Goal: Obtain resource: Obtain resource

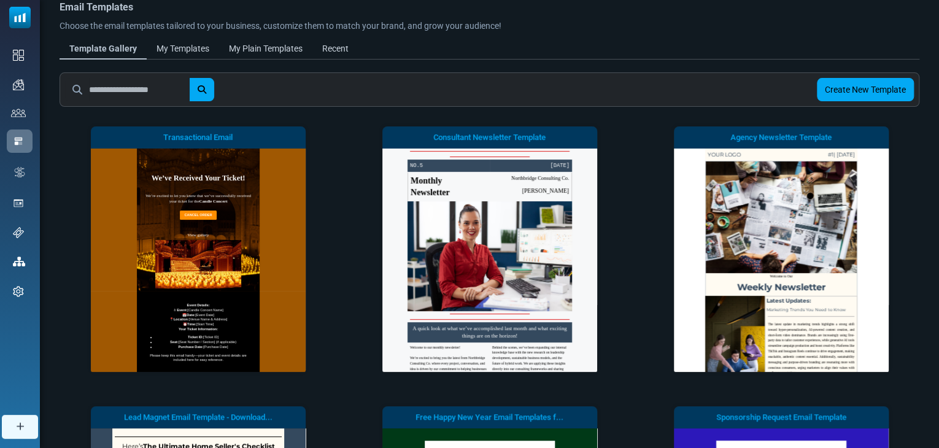
scroll to position [346, 0]
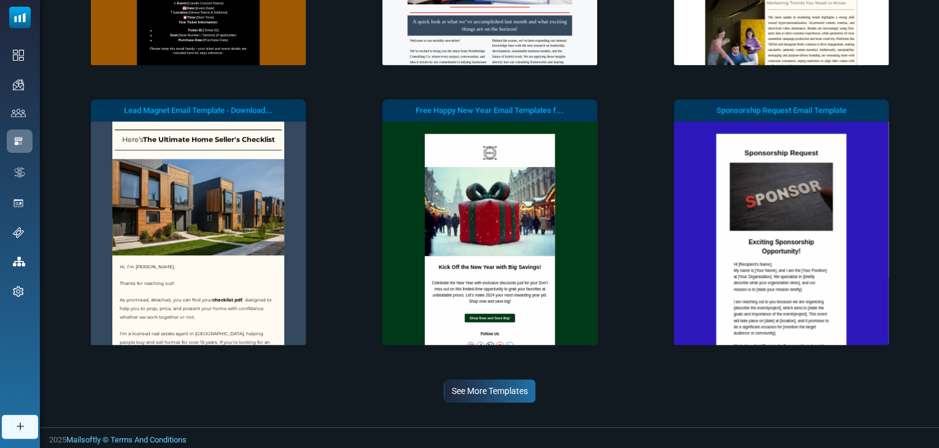
click at [503, 392] on link "See More Templates" at bounding box center [490, 390] width 92 height 23
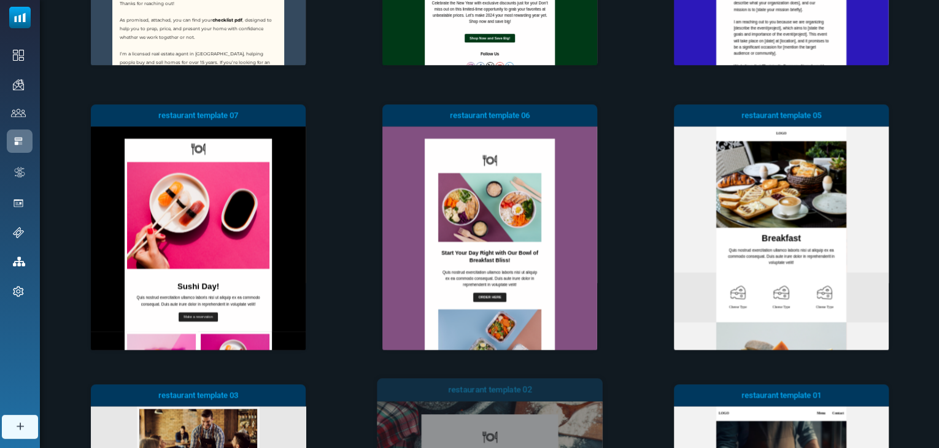
scroll to position [911, 0]
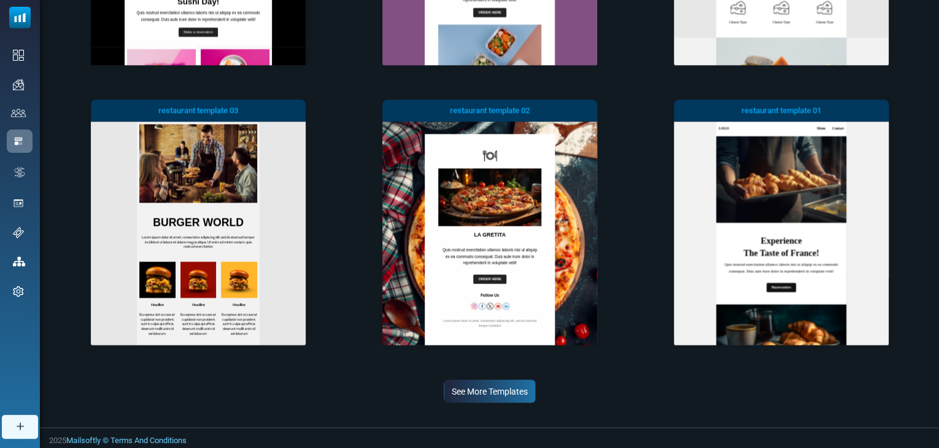
click at [498, 379] on link "See More Templates" at bounding box center [490, 390] width 92 height 23
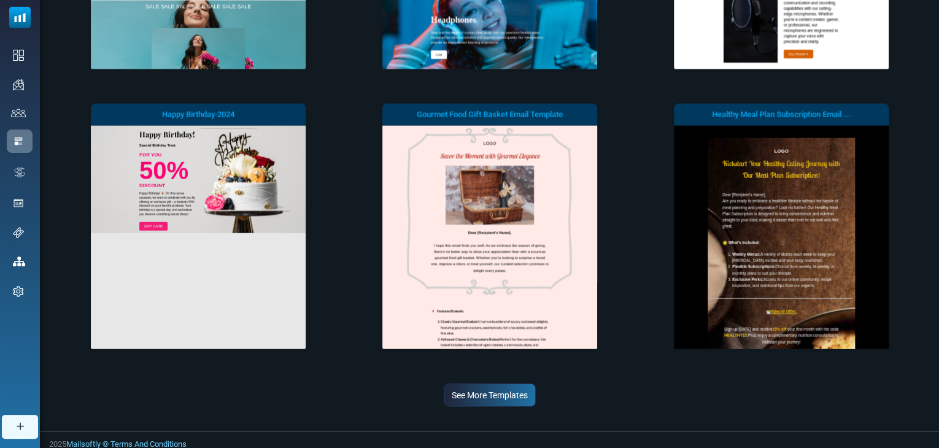
scroll to position [1475, 0]
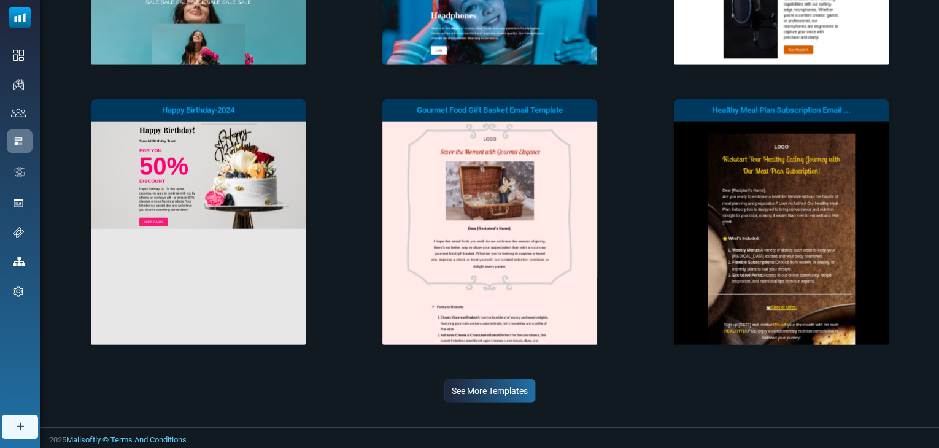
click at [508, 396] on link "See More Templates" at bounding box center [490, 390] width 92 height 23
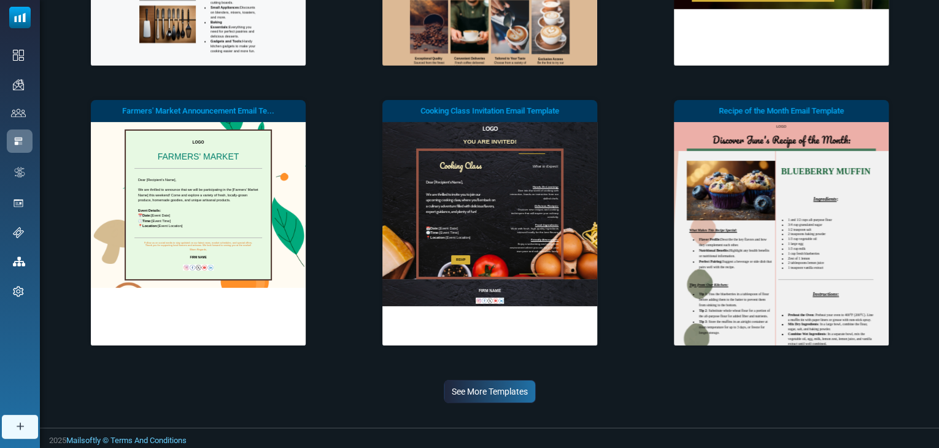
scroll to position [2040, 0]
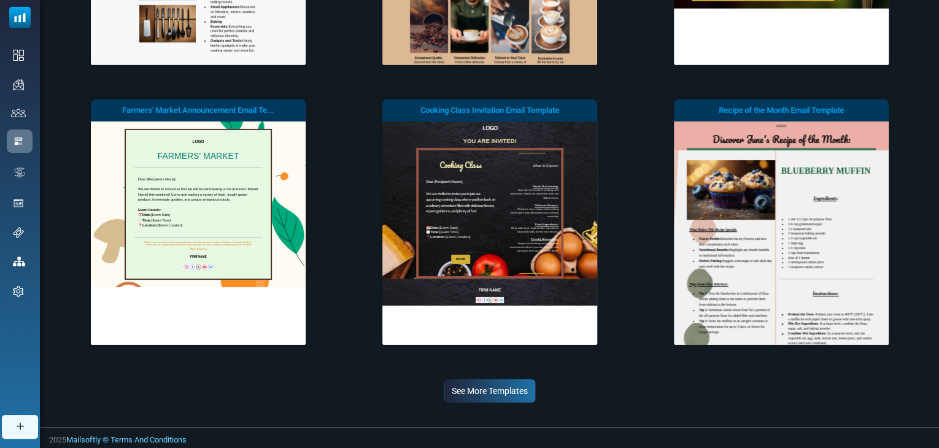
click at [507, 384] on link "See More Templates" at bounding box center [490, 390] width 92 height 23
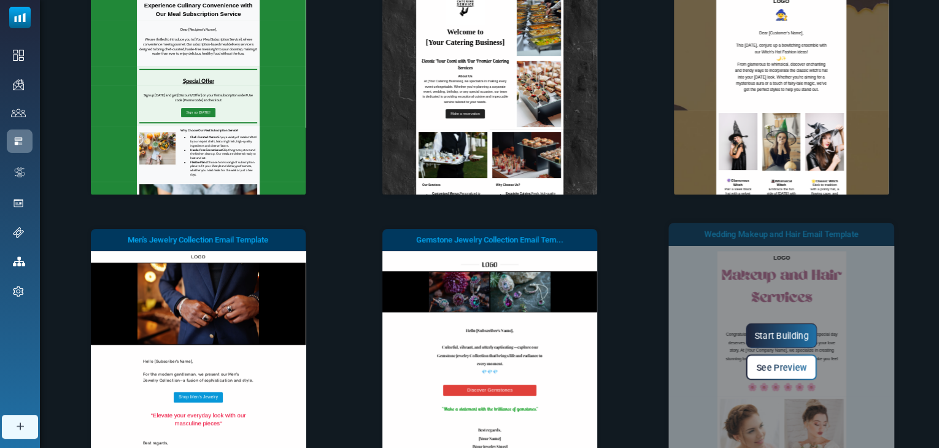
scroll to position [2347, 0]
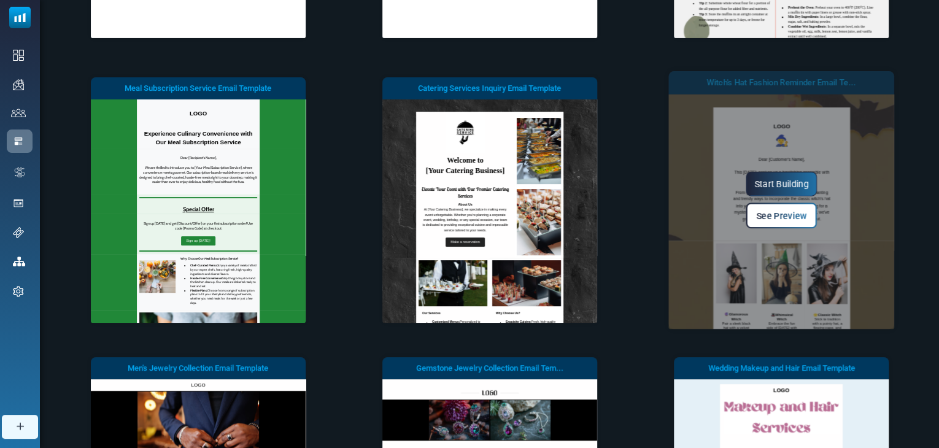
drag, startPoint x: 533, startPoint y: 249, endPoint x: 884, endPoint y: 227, distance: 351.1
click at [884, 227] on div "Start Building See Preview" at bounding box center [781, 200] width 226 height 258
drag, startPoint x: 889, startPoint y: 210, endPoint x: 889, endPoint y: 228, distance: 18.4
click at [889, 228] on div "Start Building See Preview" at bounding box center [781, 200] width 226 height 258
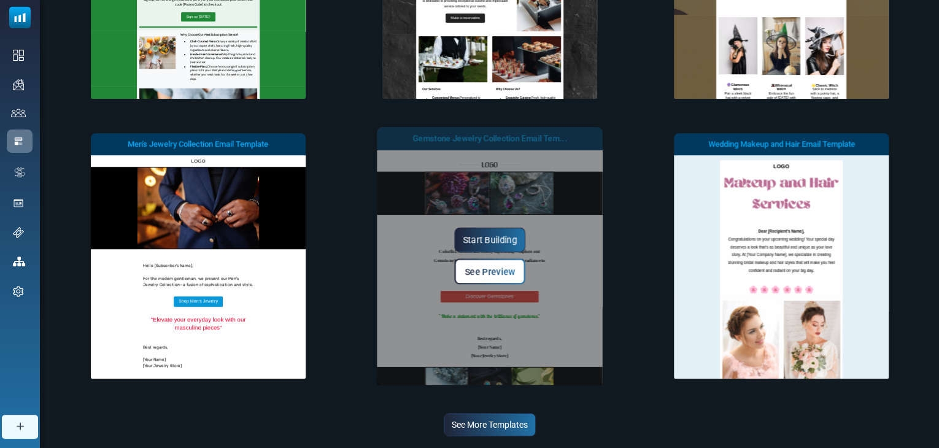
scroll to position [2604, 0]
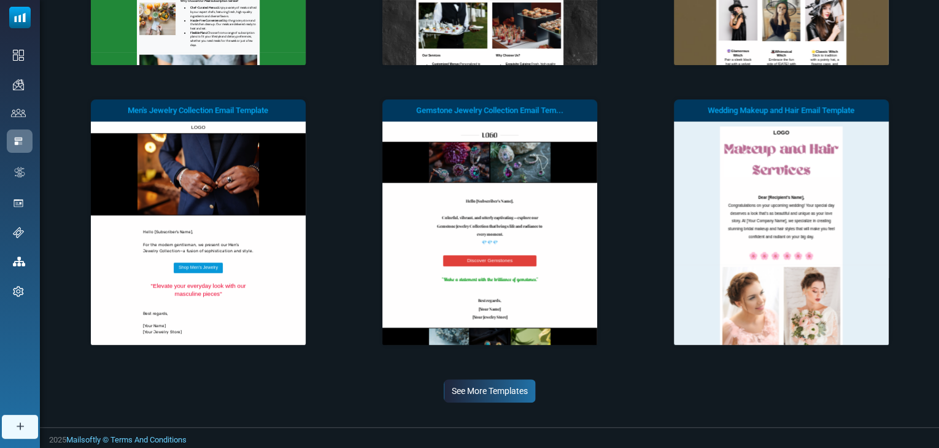
click at [518, 391] on link "See More Templates" at bounding box center [490, 390] width 92 height 23
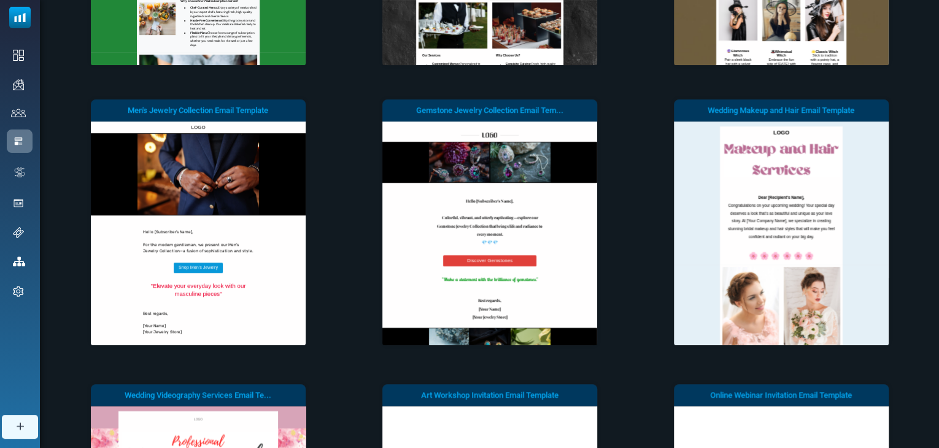
scroll to position [0, 0]
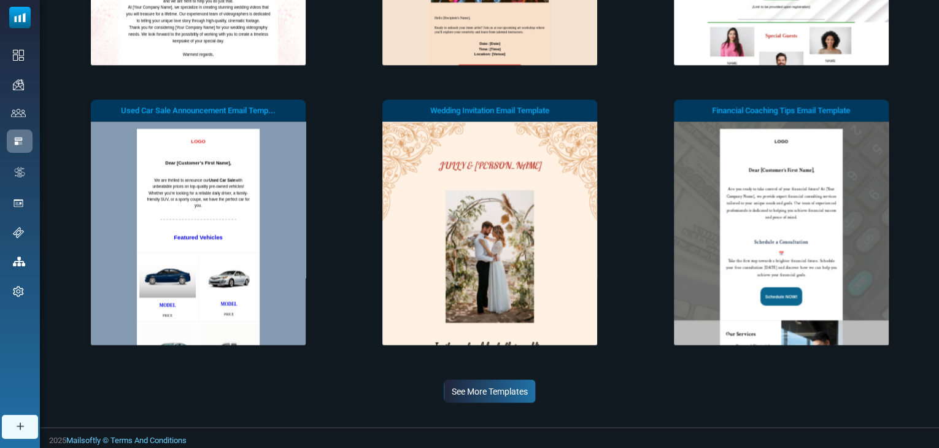
click at [504, 388] on link "See More Templates" at bounding box center [490, 390] width 92 height 23
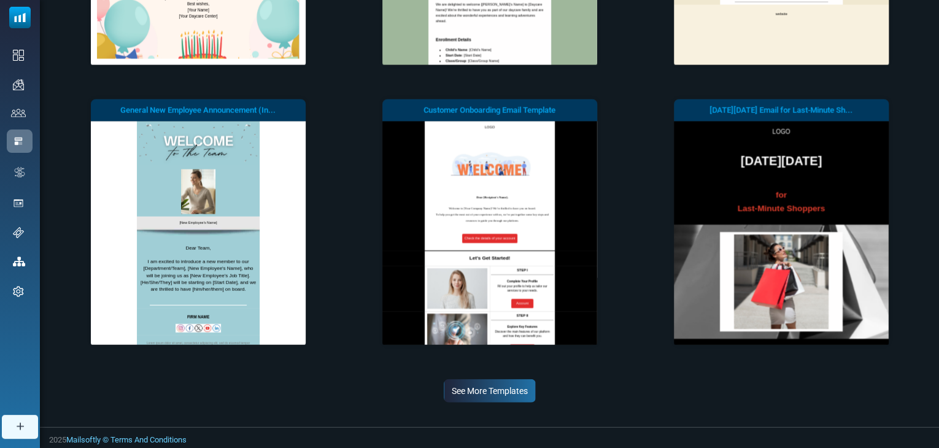
click at [500, 390] on link "See More Templates" at bounding box center [490, 390] width 92 height 23
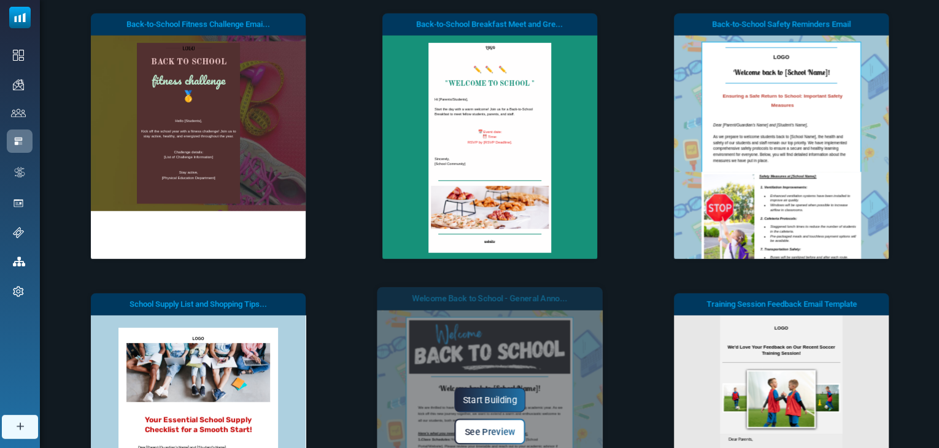
scroll to position [4298, 0]
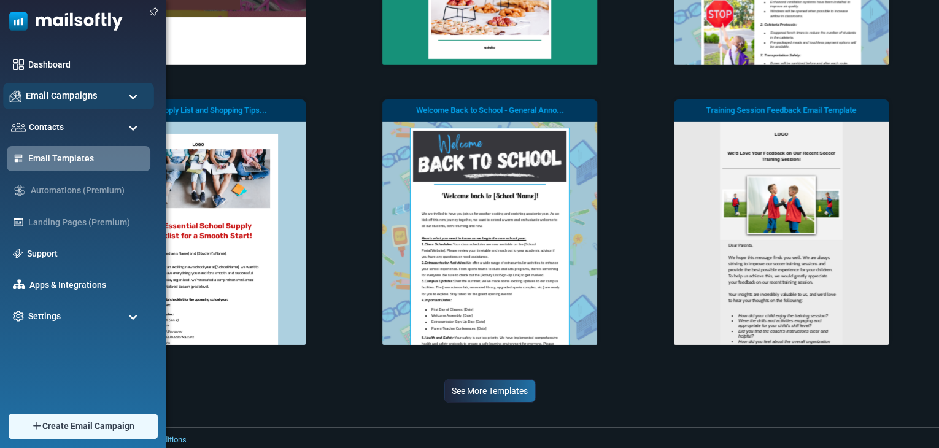
click at [110, 106] on div "Email Campaigns" at bounding box center [78, 96] width 151 height 26
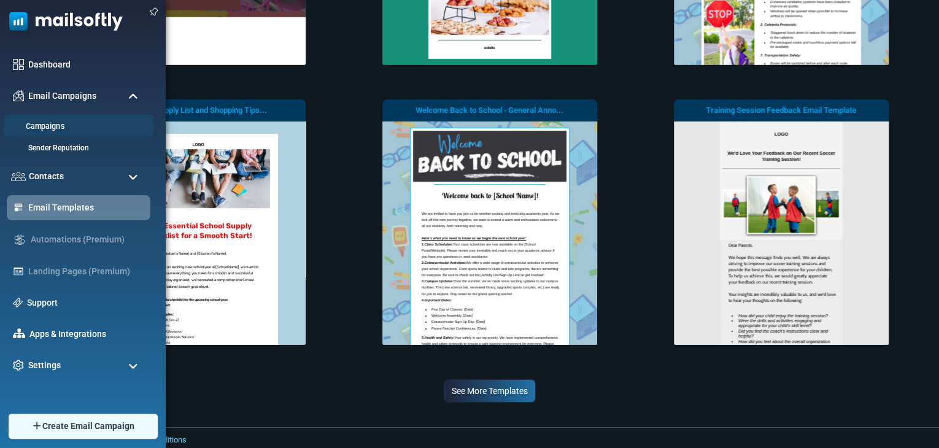
click at [65, 118] on li "Campaigns" at bounding box center [78, 125] width 151 height 23
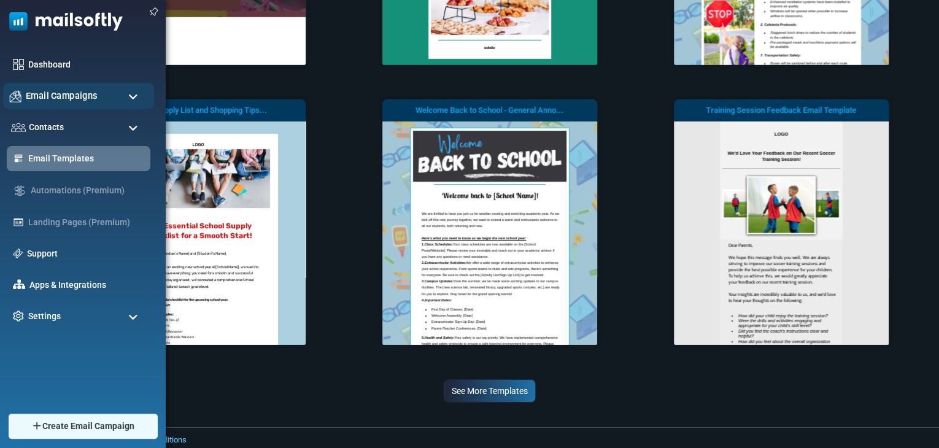
click at [109, 99] on div "Email Campaigns" at bounding box center [78, 96] width 151 height 26
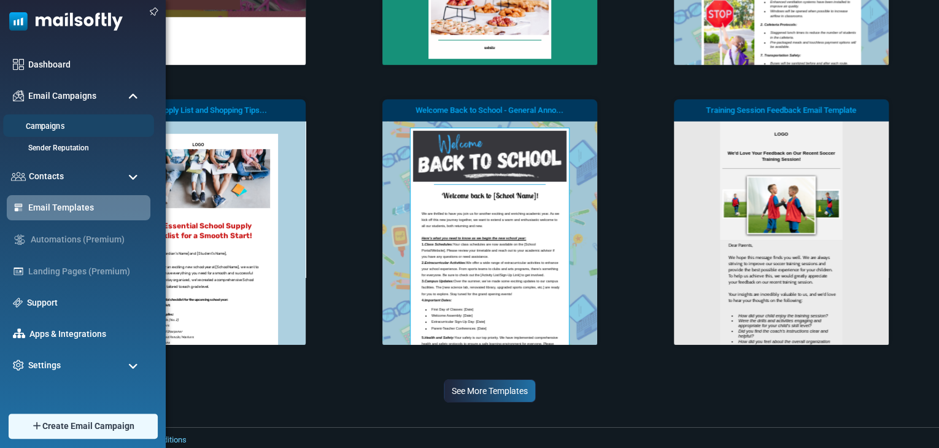
click at [39, 128] on link "Campaigns" at bounding box center [76, 127] width 147 height 12
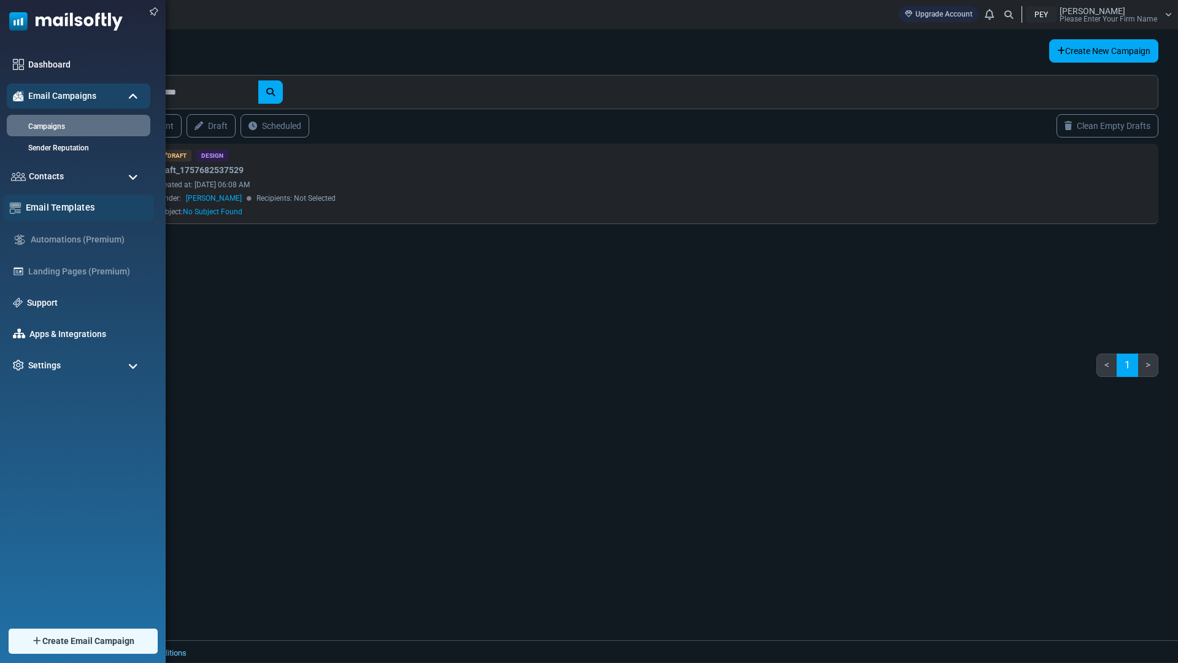
click at [41, 209] on link "Email Templates" at bounding box center [87, 208] width 122 height 14
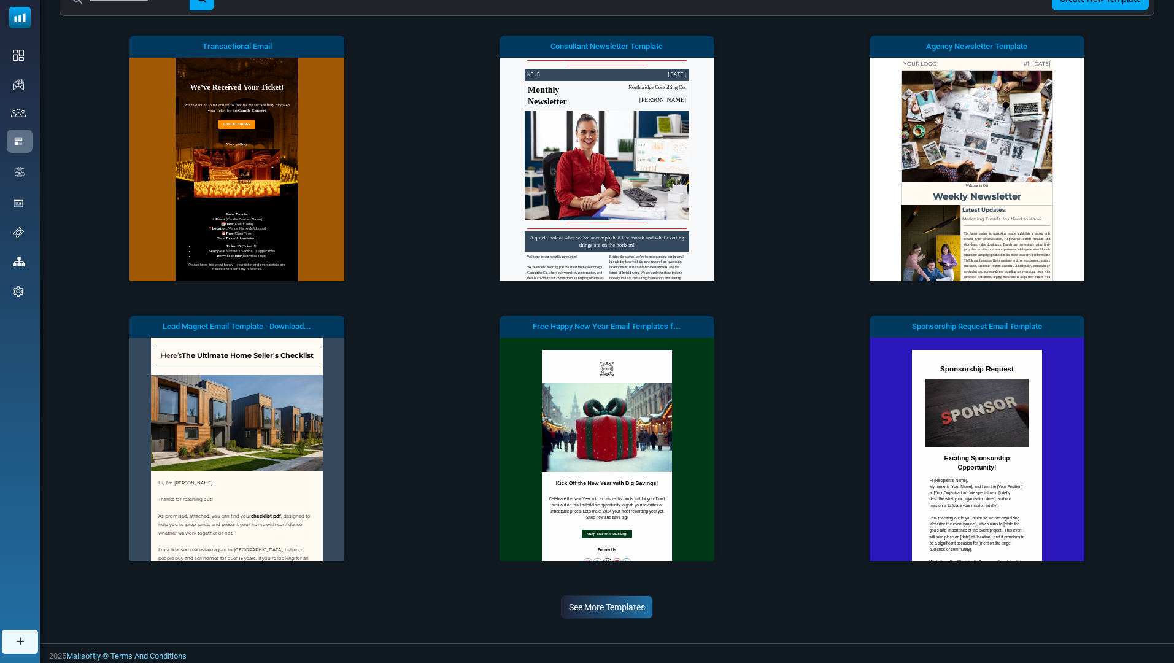
scroll to position [133, 0]
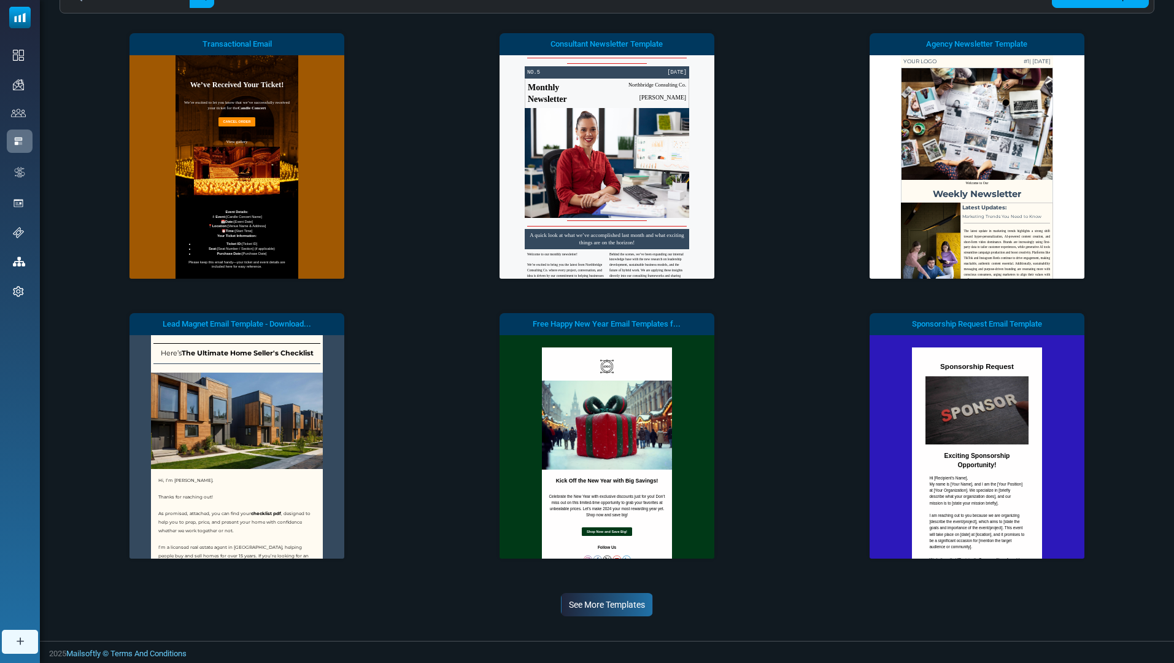
click at [610, 607] on link "See More Templates" at bounding box center [607, 604] width 92 height 23
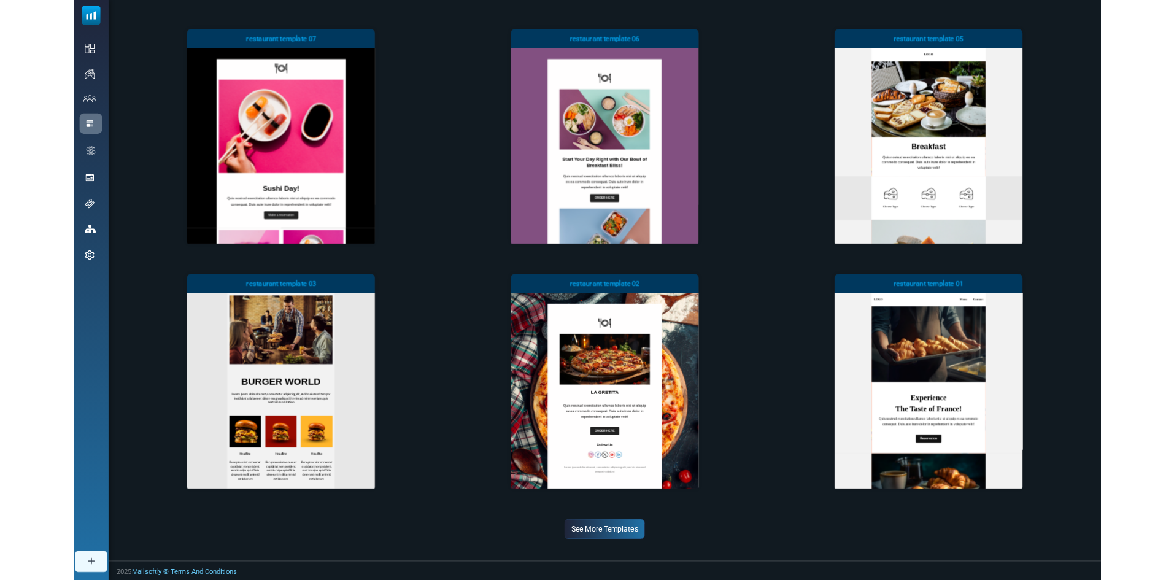
scroll to position [636, 0]
